Goal: Task Accomplishment & Management: Manage account settings

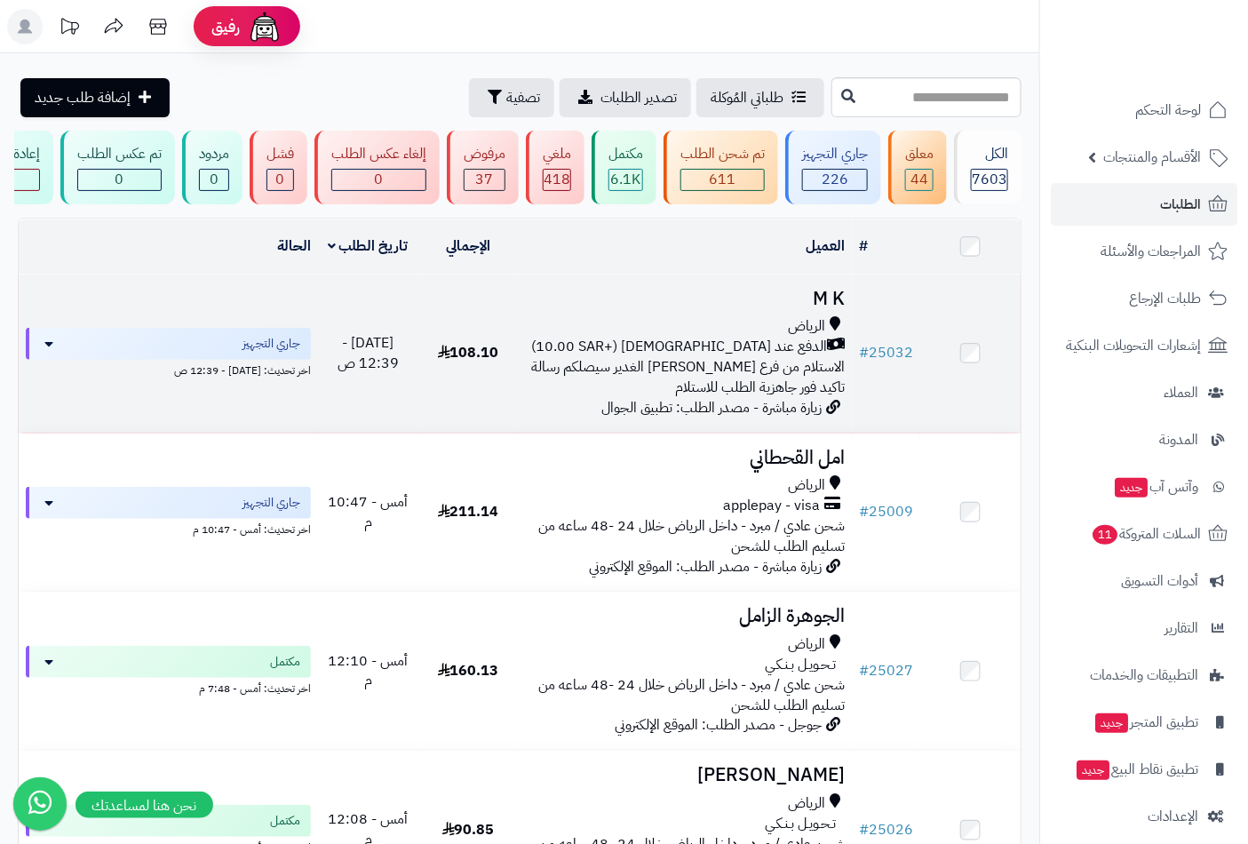
click at [704, 357] on span "الدفع عند [DEMOGRAPHIC_DATA] (+10.00 SAR)" at bounding box center [679, 347] width 296 height 20
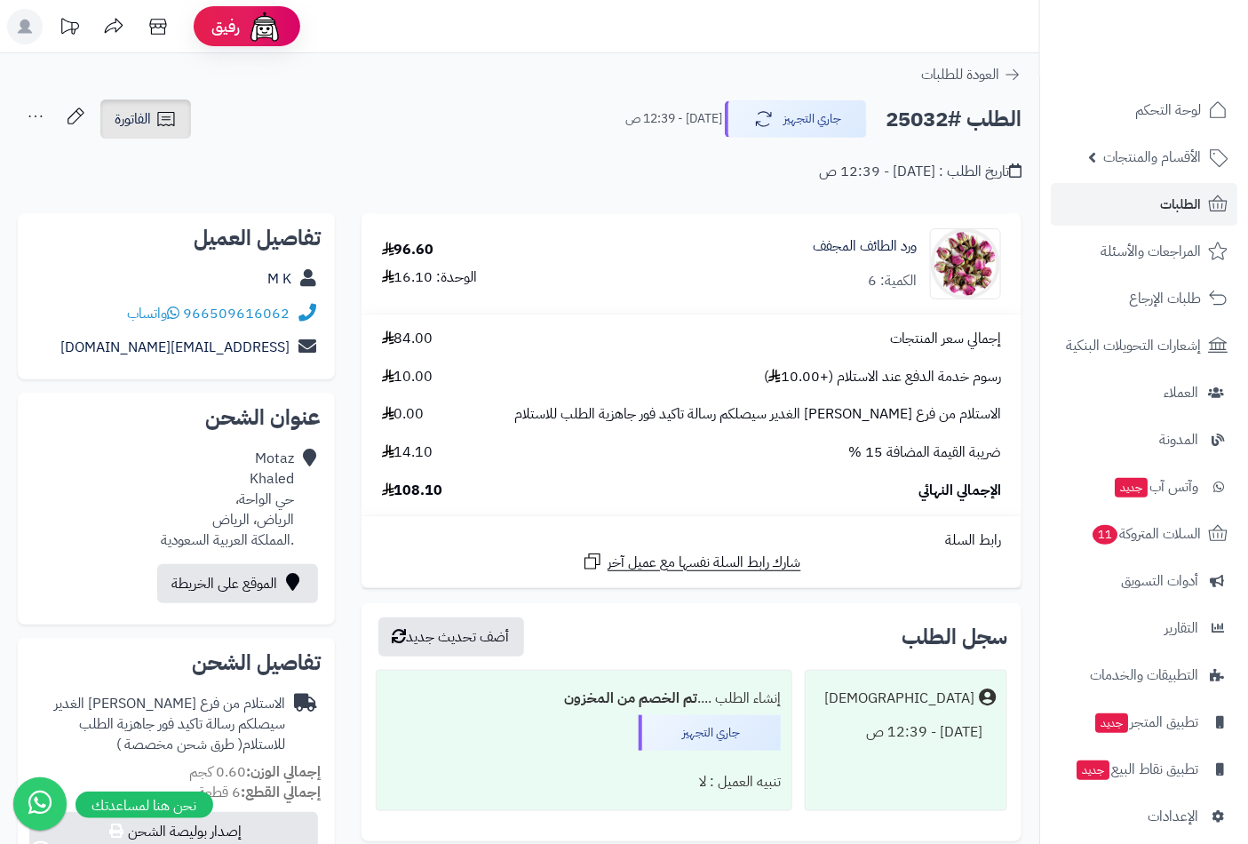
click at [147, 114] on span "الفاتورة" at bounding box center [133, 118] width 36 height 21
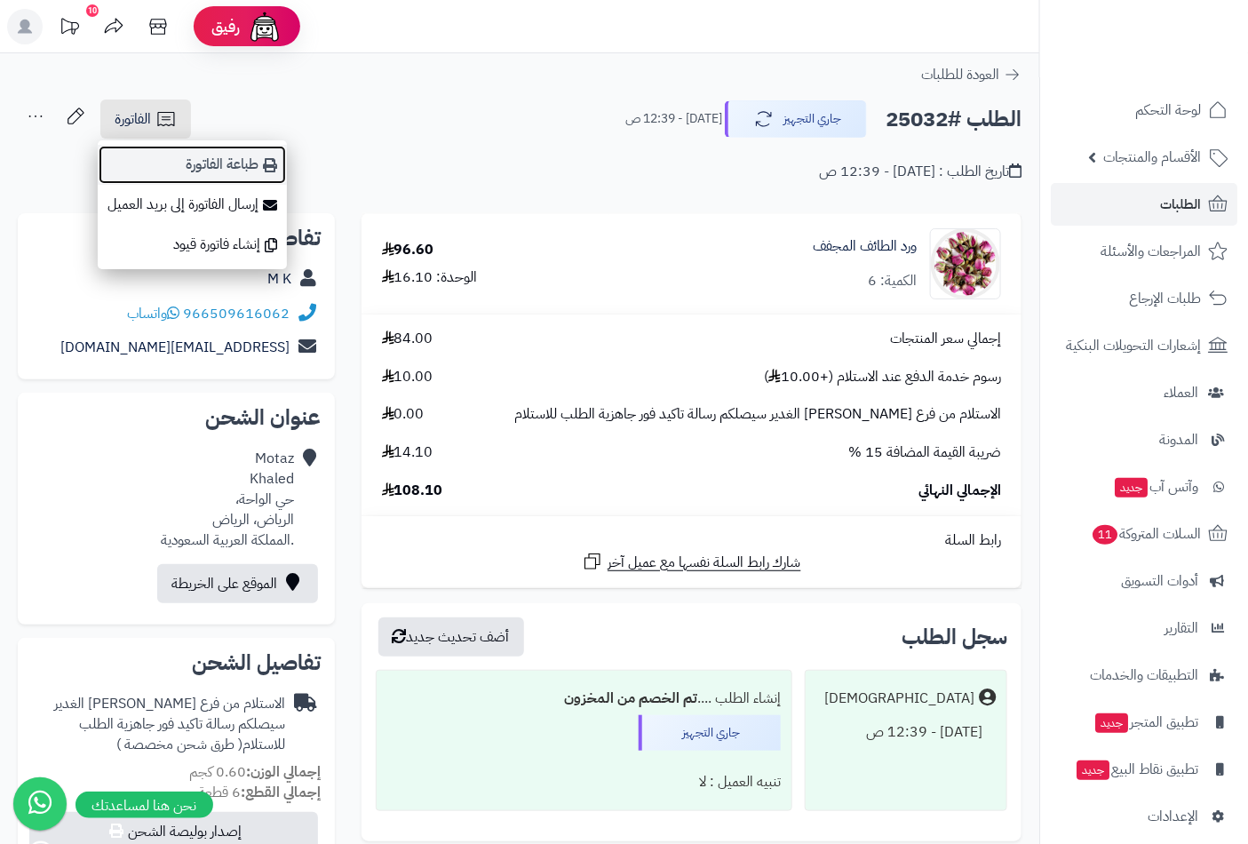
click at [232, 166] on link "طباعة الفاتورة" at bounding box center [192, 165] width 189 height 40
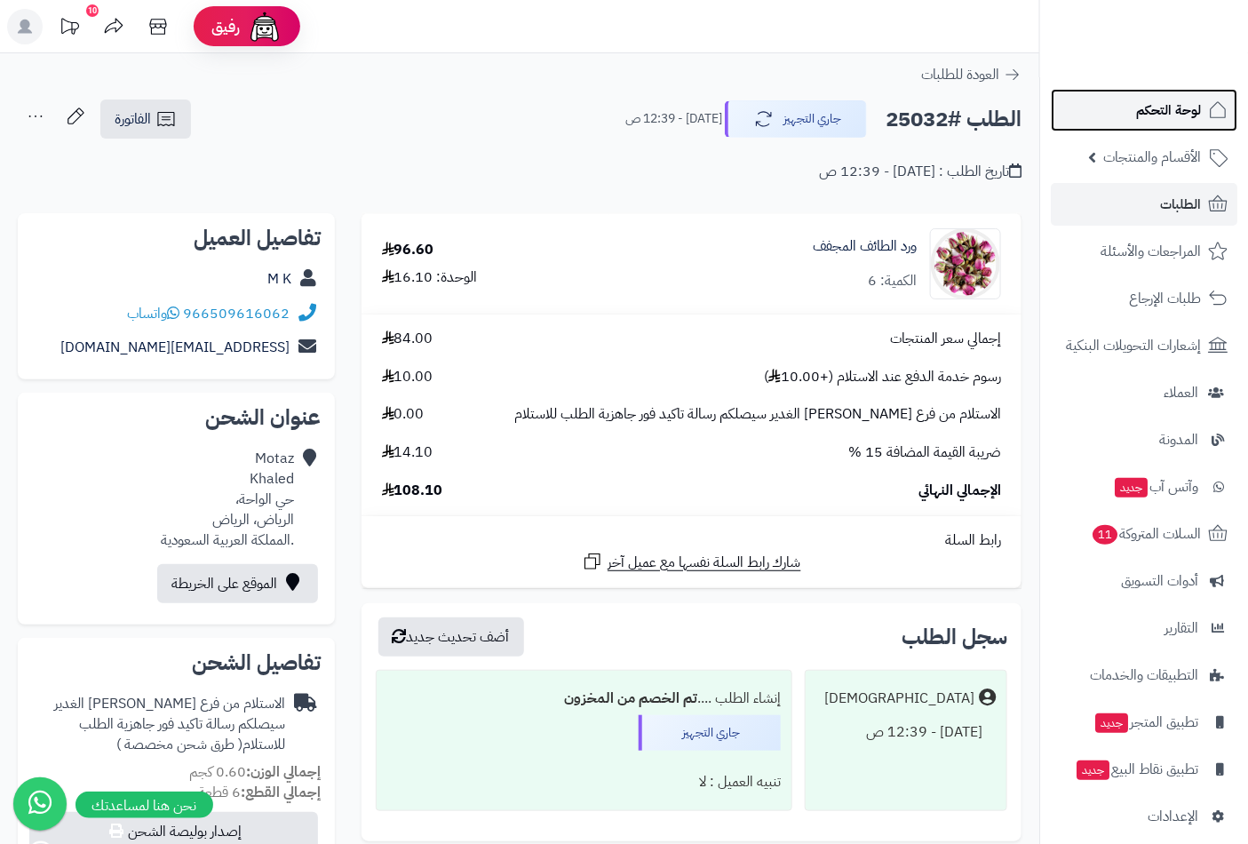
click at [1171, 101] on span "لوحة التحكم" at bounding box center [1168, 110] width 65 height 25
